Goal: Task Accomplishment & Management: Manage account settings

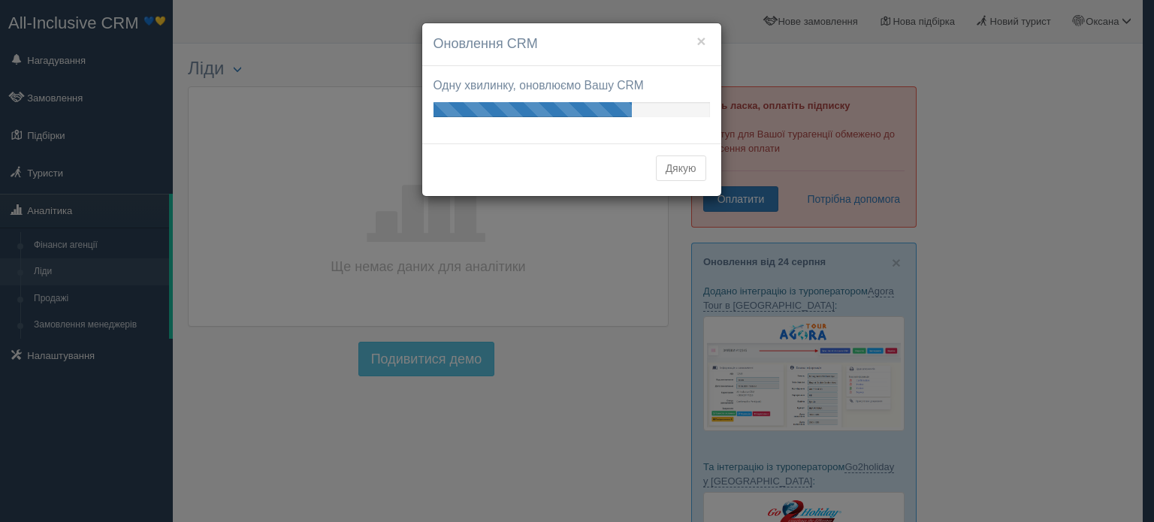
click at [683, 167] on button "Дякую" at bounding box center [681, 168] width 50 height 26
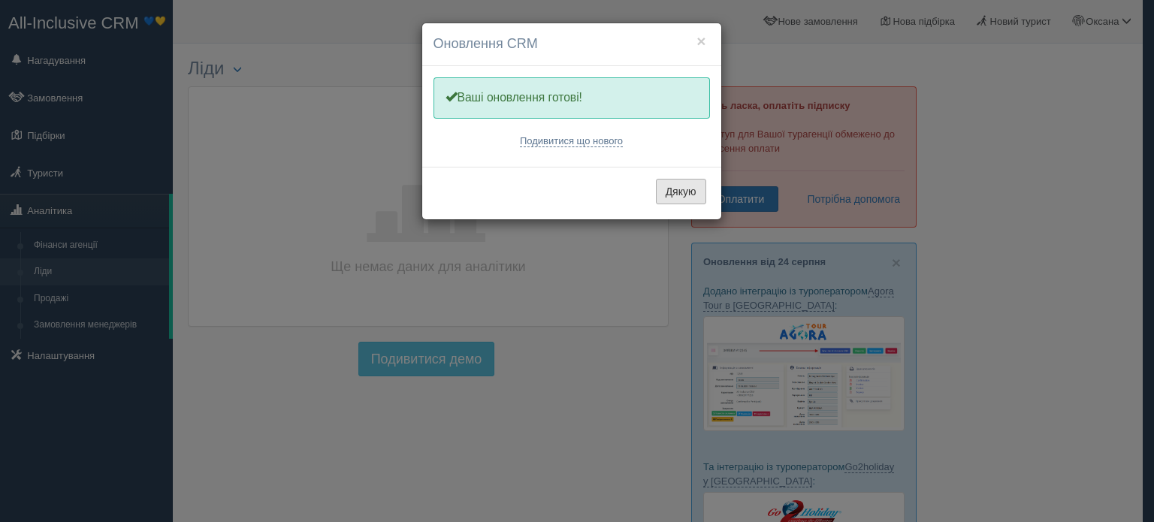
click at [688, 186] on button "Дякую" at bounding box center [681, 192] width 50 height 26
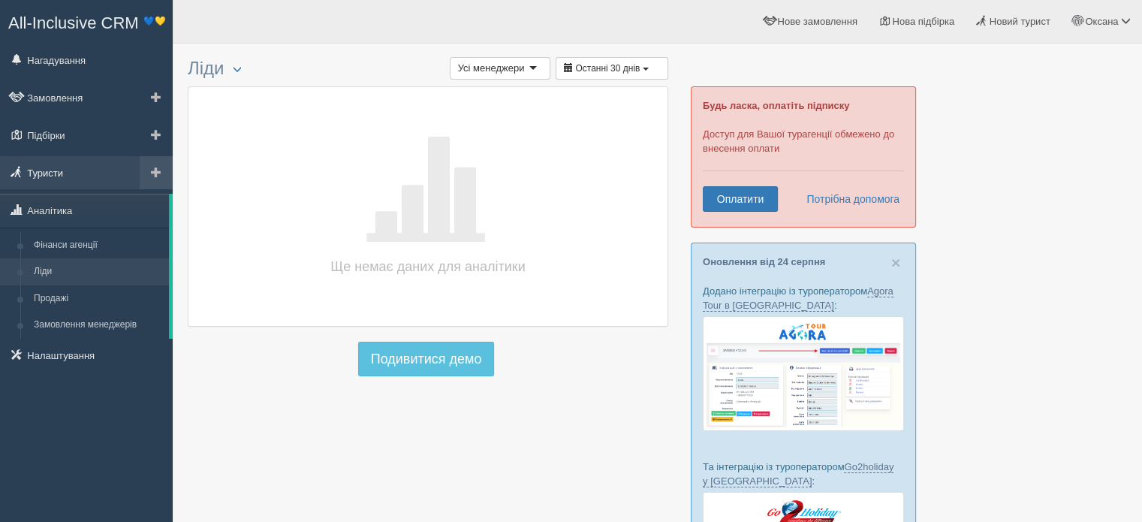
click at [87, 172] on link "Туристи" at bounding box center [86, 172] width 173 height 33
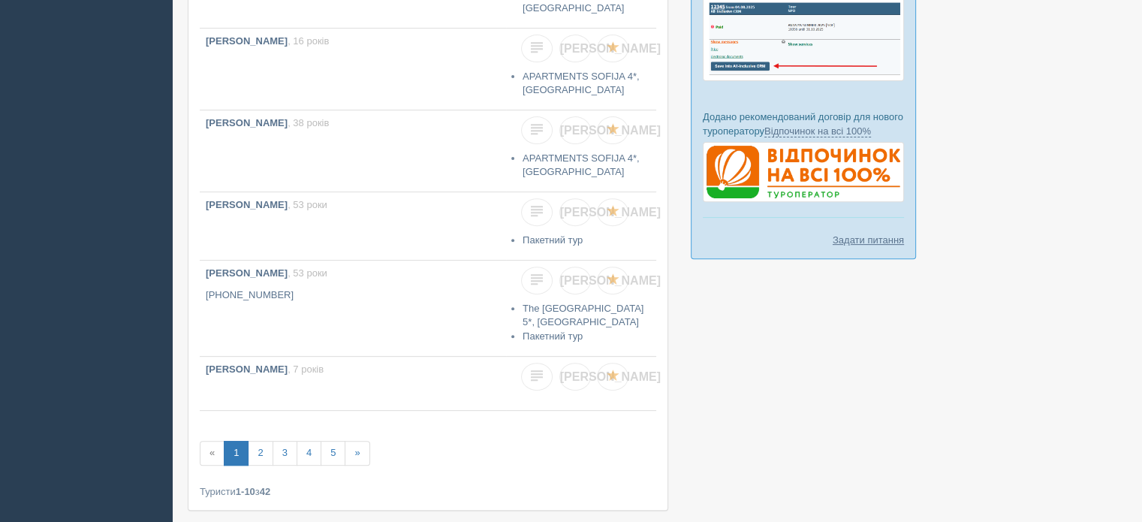
scroll to position [535, 0]
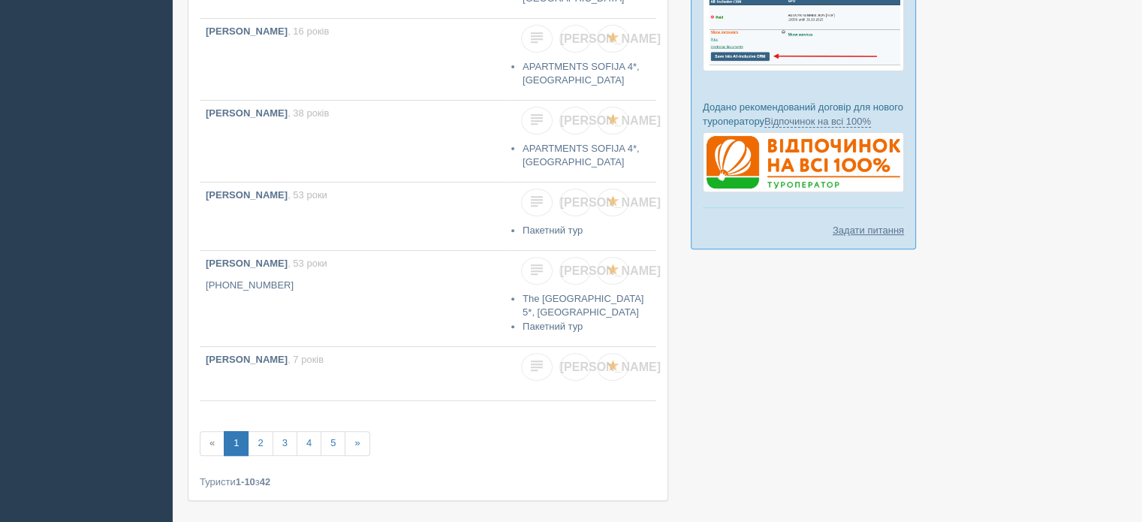
drag, startPoint x: 1148, startPoint y: 126, endPoint x: 1153, endPoint y: 364, distance: 237.4
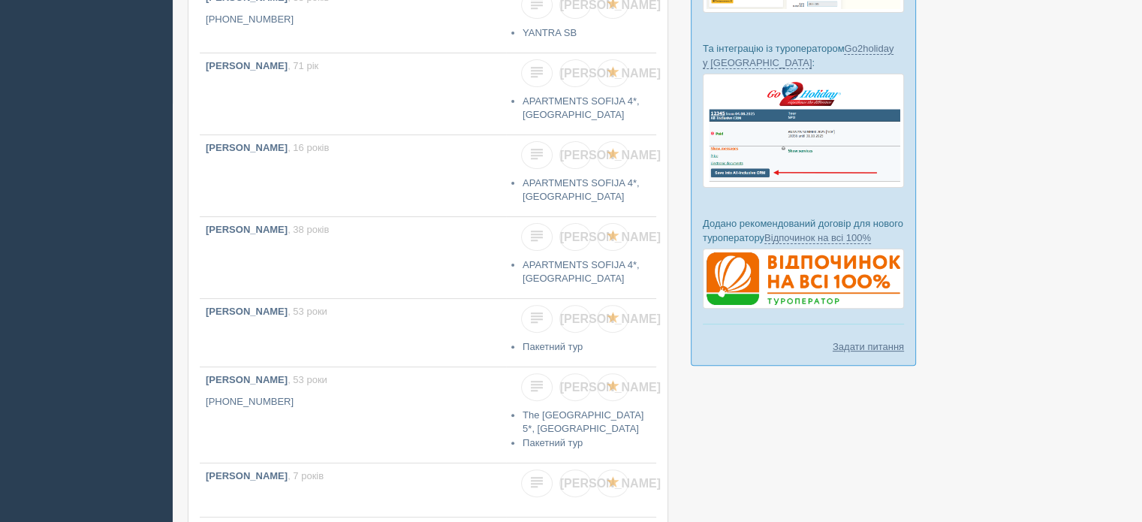
scroll to position [0, 0]
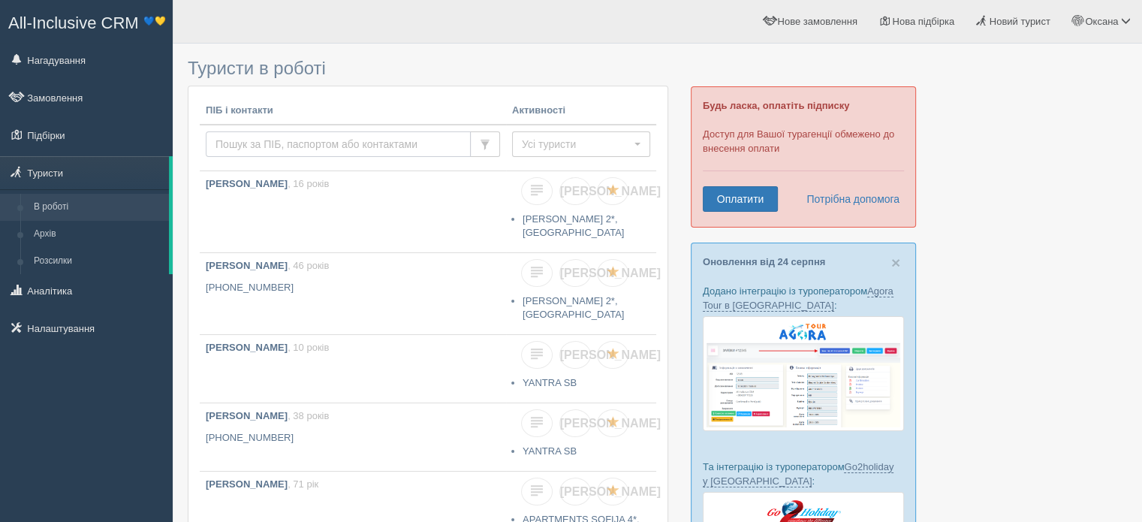
click at [344, 142] on input "text" at bounding box center [338, 144] width 265 height 26
type input "zhuravleva"
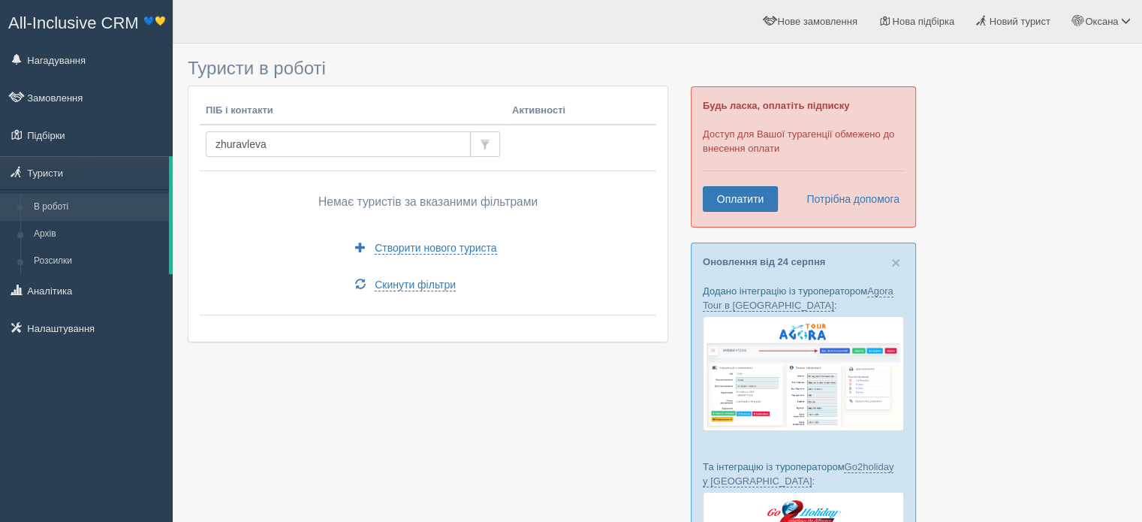
click at [324, 143] on input "zhuravleva" at bounding box center [338, 144] width 265 height 26
drag, startPoint x: 396, startPoint y: 138, endPoint x: 208, endPoint y: 140, distance: 187.8
click at [208, 140] on input "zhuravleva" at bounding box center [338, 144] width 265 height 26
type input ";"
click at [245, 301] on div "Немає туристів за вказаними фільтрами Створити нового туриста Скинути фільтри" at bounding box center [428, 242] width 445 height 131
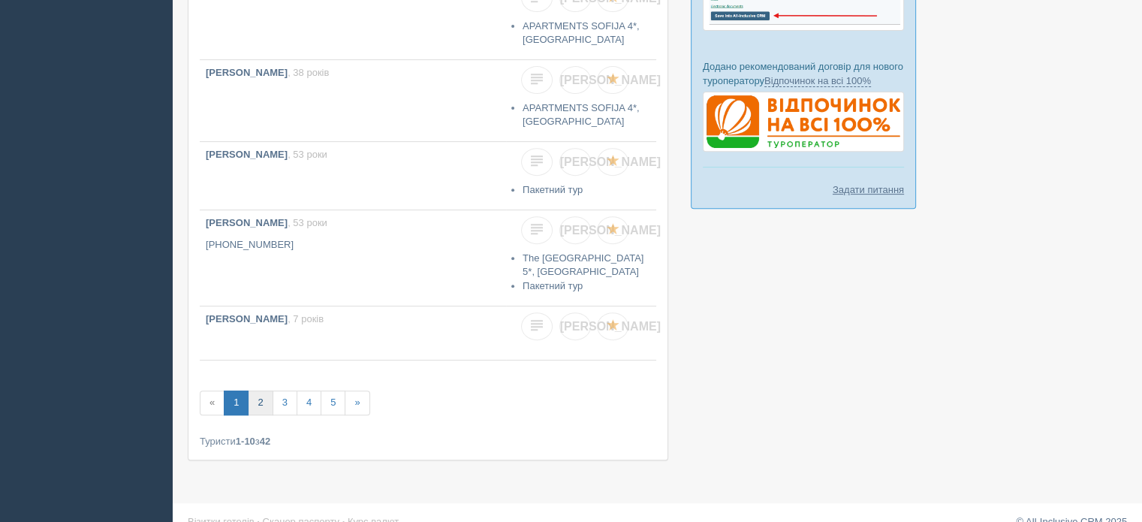
click at [258, 397] on link "2" at bounding box center [260, 403] width 25 height 25
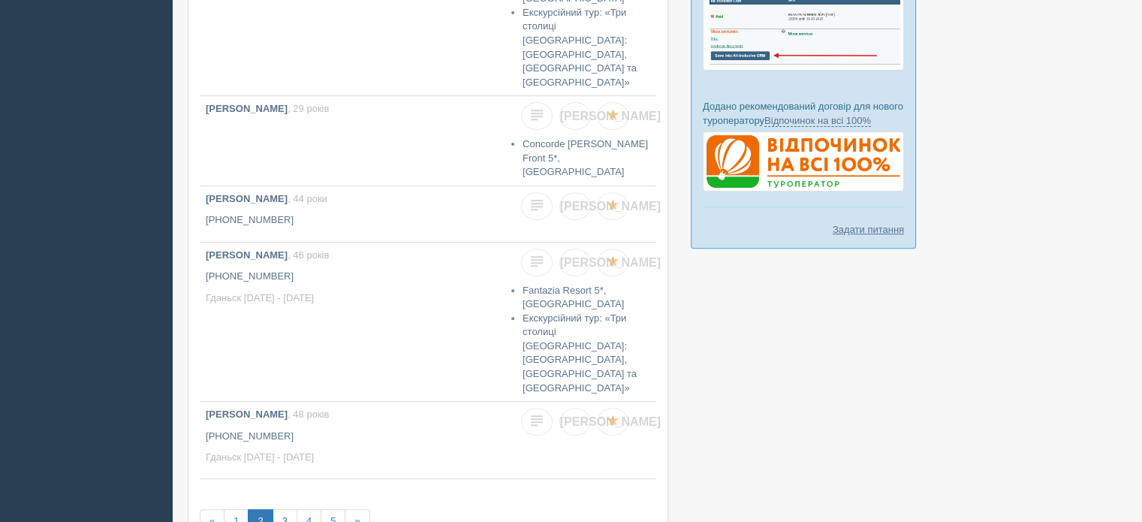
scroll to position [558, 0]
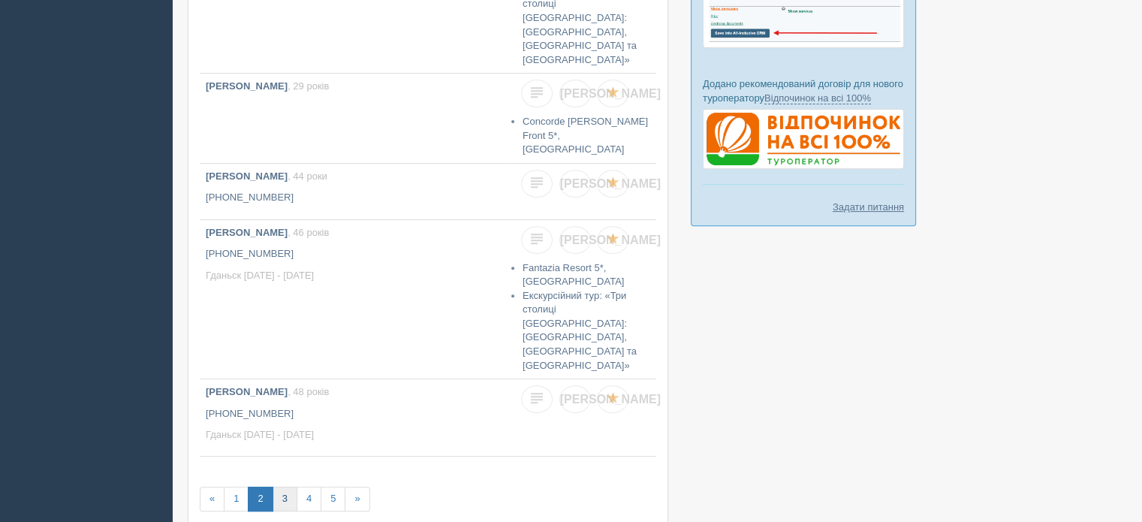
click at [283, 487] on link "3" at bounding box center [285, 499] width 25 height 25
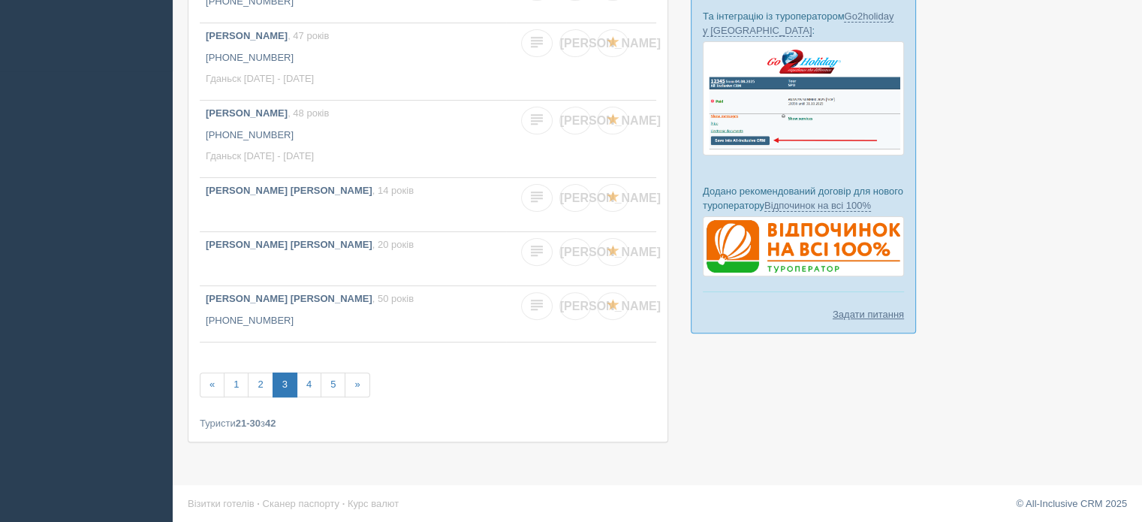
scroll to position [451, 0]
click at [309, 375] on link "4" at bounding box center [309, 385] width 25 height 25
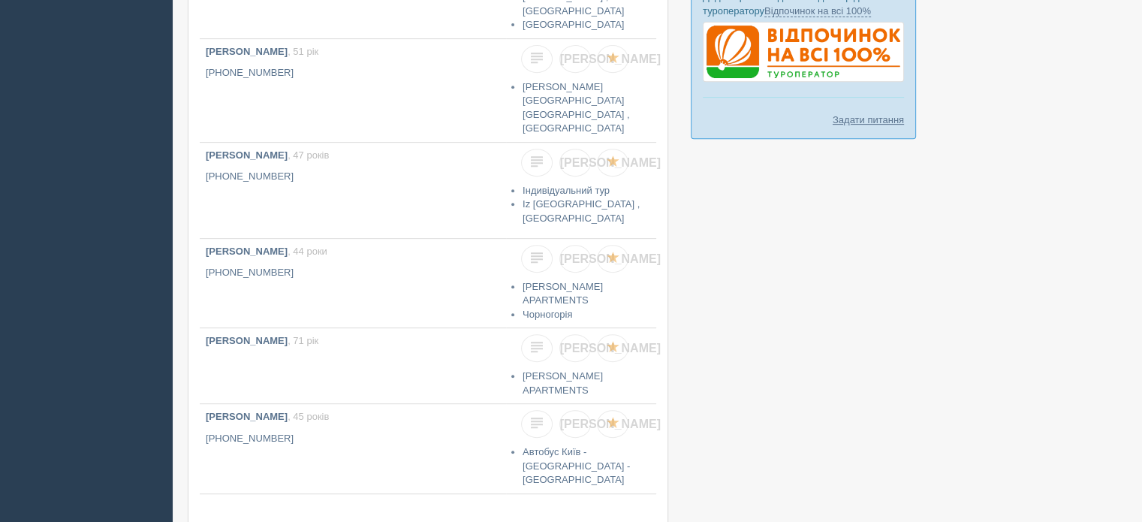
scroll to position [646, 0]
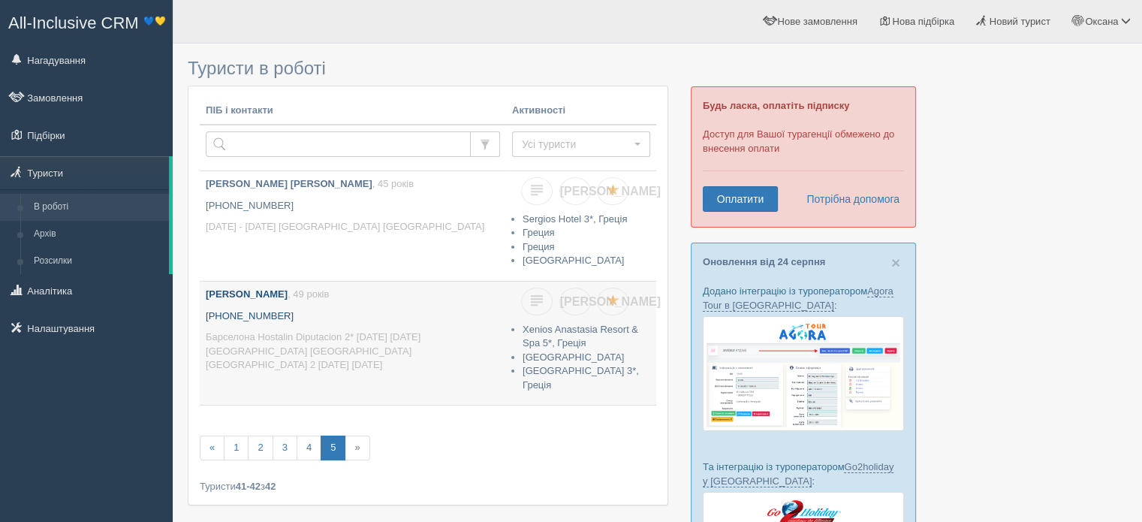
click at [249, 296] on b "[PERSON_NAME]" at bounding box center [247, 293] width 82 height 11
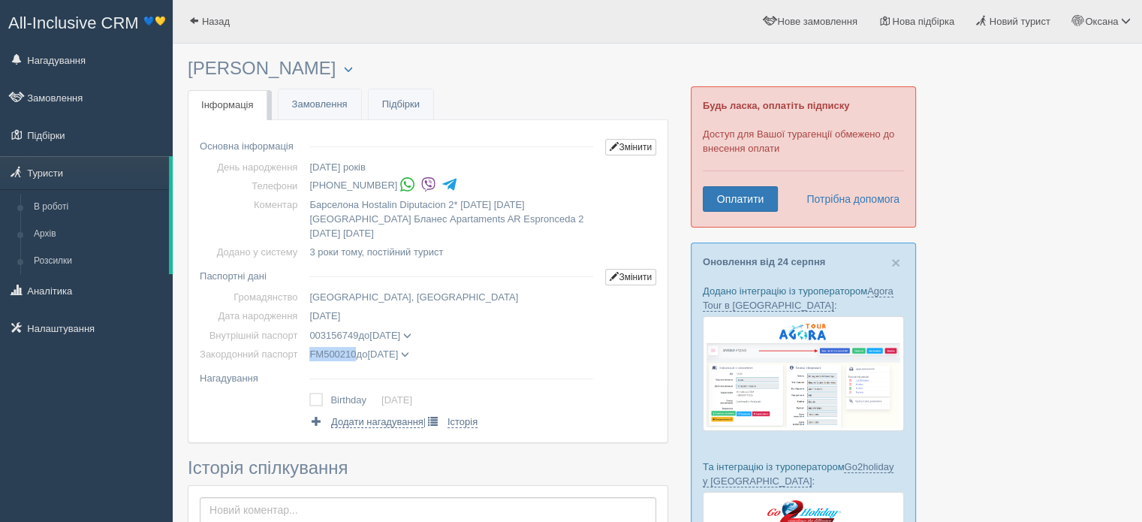
drag, startPoint x: 309, startPoint y: 354, endPoint x: 354, endPoint y: 355, distance: 45.1
click at [354, 355] on td "FM500210 до 27.03.2028 ZHURAVLOVA IRYNA дата видачі 27.03.2018 орган видачі 3202" at bounding box center [451, 354] width 296 height 19
copy span "FM500210"
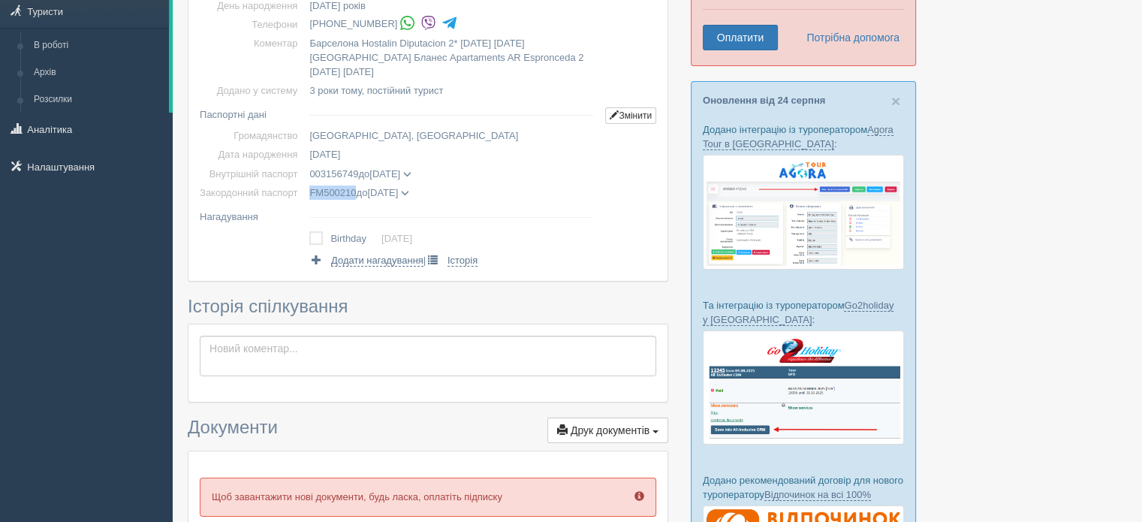
scroll to position [125, 0]
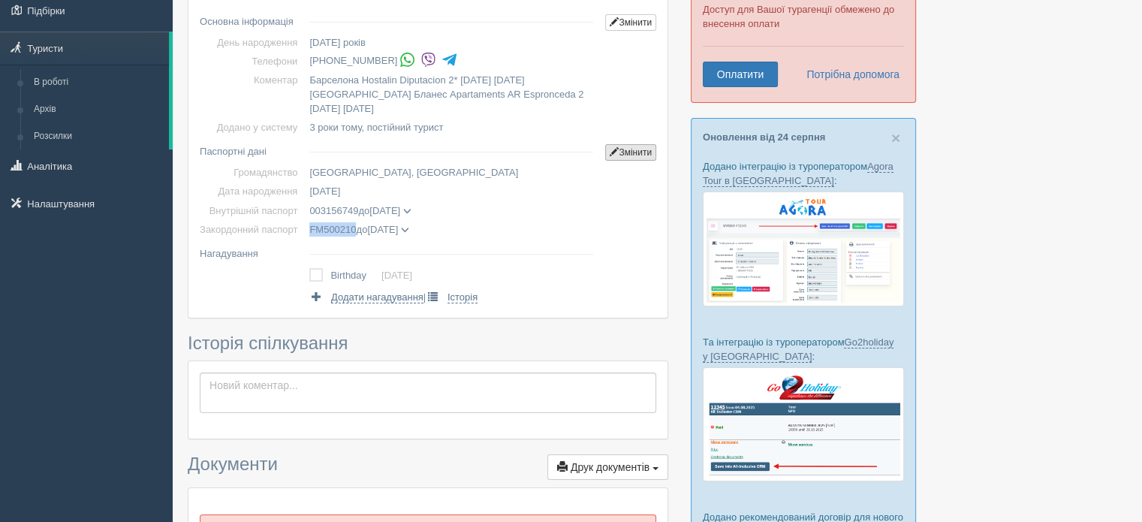
click at [628, 150] on link "Змінити" at bounding box center [630, 152] width 51 height 17
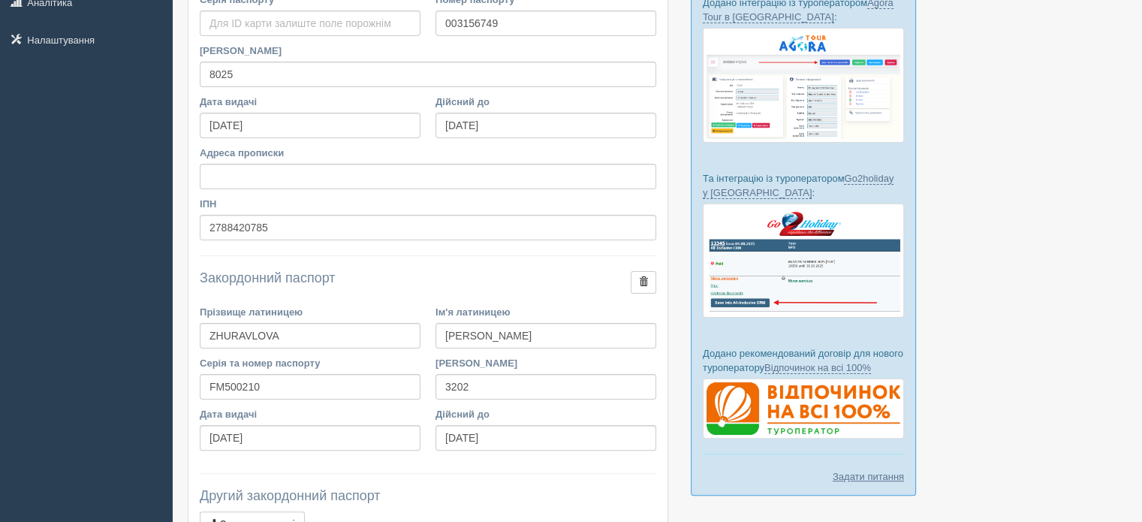
scroll to position [317, 0]
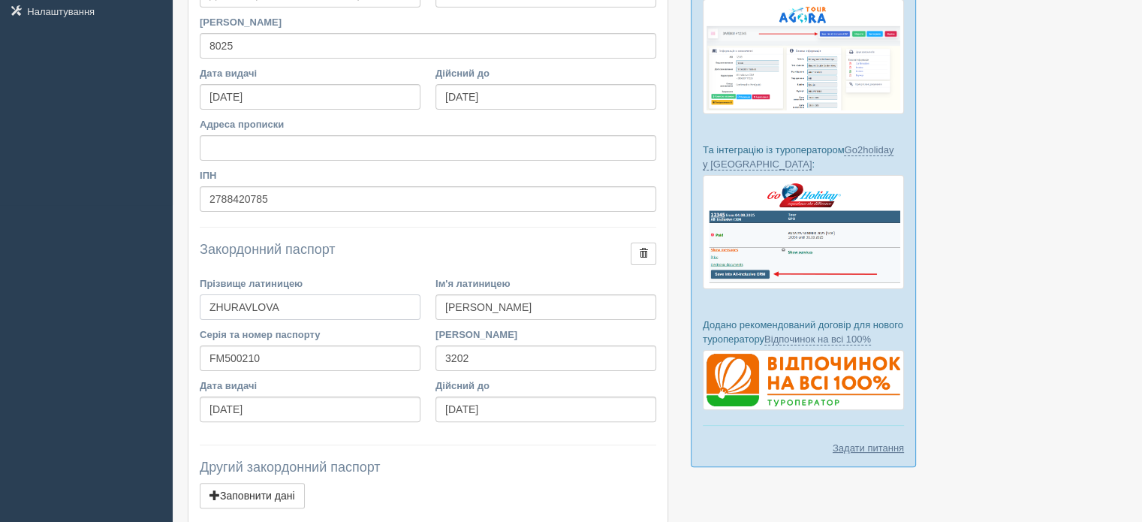
drag, startPoint x: 295, startPoint y: 306, endPoint x: 204, endPoint y: 297, distance: 91.3
click at [204, 297] on input "ZHURAVLOVA" at bounding box center [310, 307] width 221 height 26
drag, startPoint x: 483, startPoint y: 306, endPoint x: 439, endPoint y: 297, distance: 45.2
click at [439, 297] on input "[PERSON_NAME]" at bounding box center [546, 307] width 221 height 26
